Goal: Communication & Community: Participate in discussion

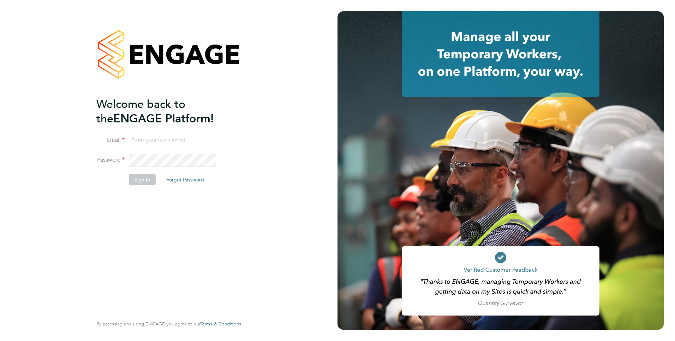
type input "mahnaz.asgari@ncclondon.ac.uk"
click at [148, 182] on button "Sign In" at bounding box center [142, 179] width 27 height 11
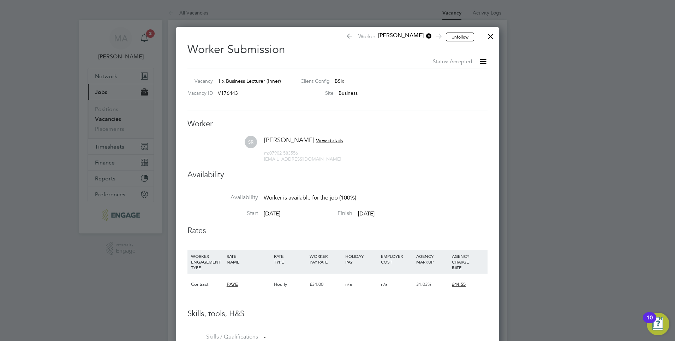
click at [492, 35] on div at bounding box center [491, 34] width 13 height 13
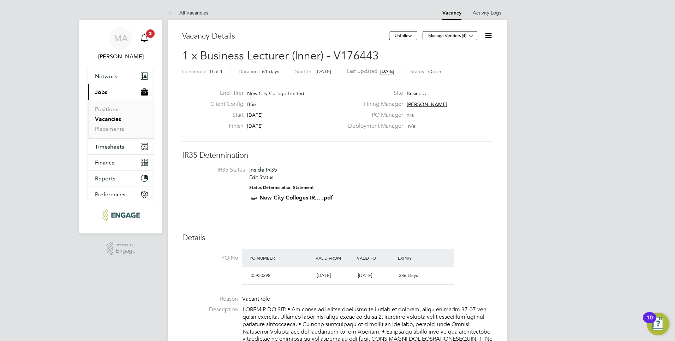
click at [145, 39] on icon "Main navigation" at bounding box center [144, 38] width 8 height 8
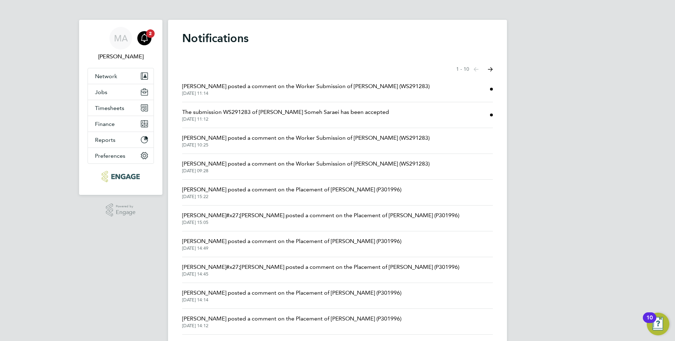
click at [280, 87] on span "[PERSON_NAME] posted a comment on the Worker Submission of [PERSON_NAME] (WS291…" at bounding box center [306, 86] width 248 height 8
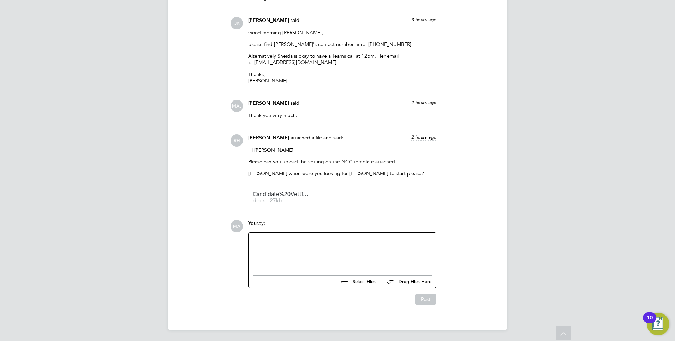
click at [272, 238] on div at bounding box center [342, 252] width 179 height 30
click at [365, 244] on div "The teaching day for [PERSON_NAME] is Tuesdays." at bounding box center [342, 252] width 179 height 30
click at [396, 253] on div "The teaching day for [PERSON_NAME] is Tuesdays. The first day will be [DATE]" at bounding box center [342, 252] width 179 height 30
drag, startPoint x: 406, startPoint y: 241, endPoint x: 388, endPoint y: 238, distance: 18.5
click at [388, 238] on div "The teaching day for [PERSON_NAME] is Tuesdays. The first day will be [DATE]" at bounding box center [342, 252] width 179 height 30
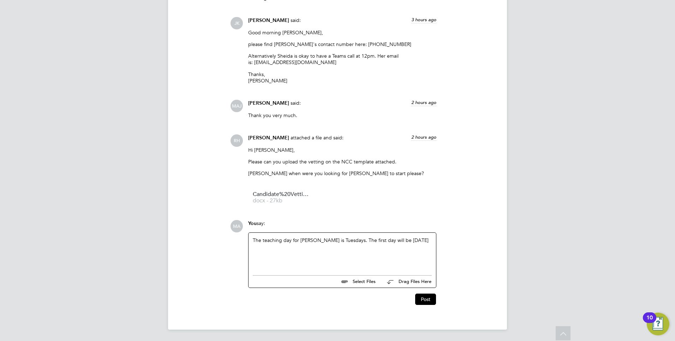
click at [462, 241] on div "MA You say: The teaching day for [PERSON_NAME] is Tuesdays. The first day will …" at bounding box center [361, 262] width 263 height 85
click at [407, 240] on div "The teaching day for [PERSON_NAME] is Tuesdays. The first day will be [DATE]" at bounding box center [342, 252] width 179 height 30
click at [340, 240] on div "The teaching day for [PERSON_NAME] is Tuesdays. The first day will be [DATE]" at bounding box center [342, 252] width 179 height 30
click at [423, 296] on button "Post" at bounding box center [425, 298] width 21 height 11
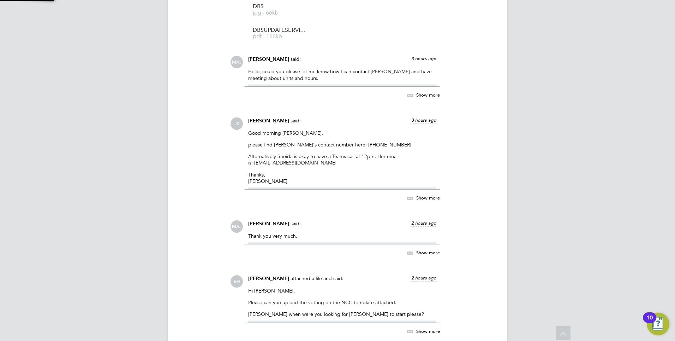
scroll to position [1248, 0]
